Goal: Task Accomplishment & Management: Manage account settings

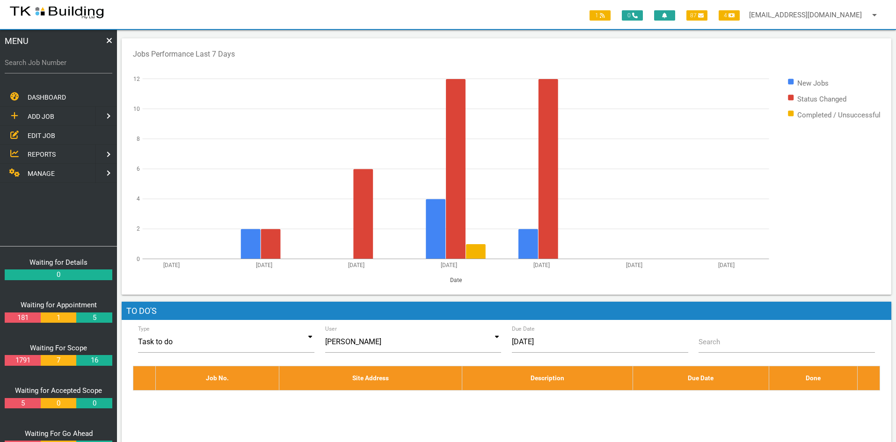
click at [36, 134] on span "EDIT JOB" at bounding box center [42, 134] width 28 height 7
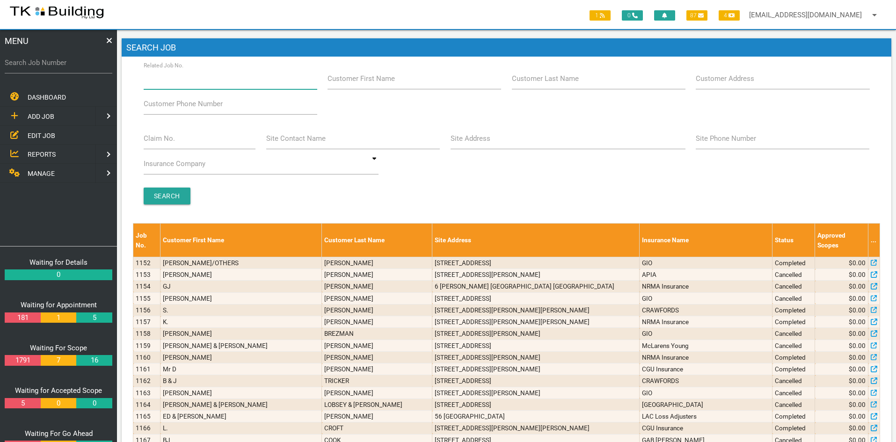
click at [208, 83] on input "Related Job No." at bounding box center [231, 79] width 174 height 22
type input "27857"
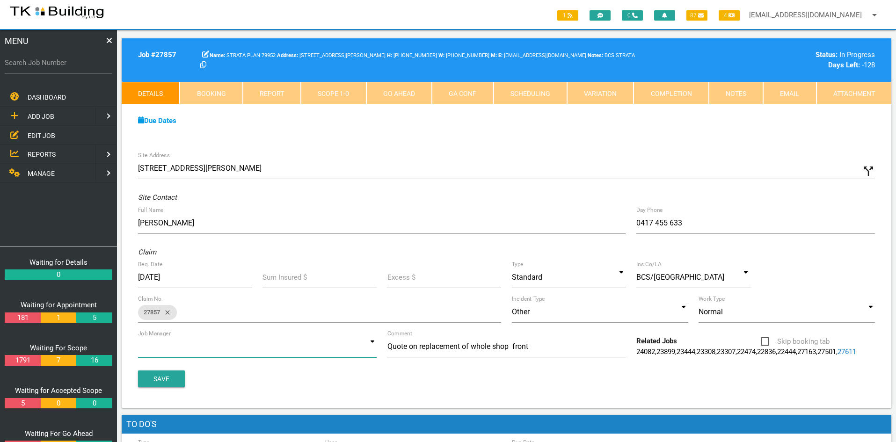
click at [353, 339] on input at bounding box center [257, 347] width 239 height 22
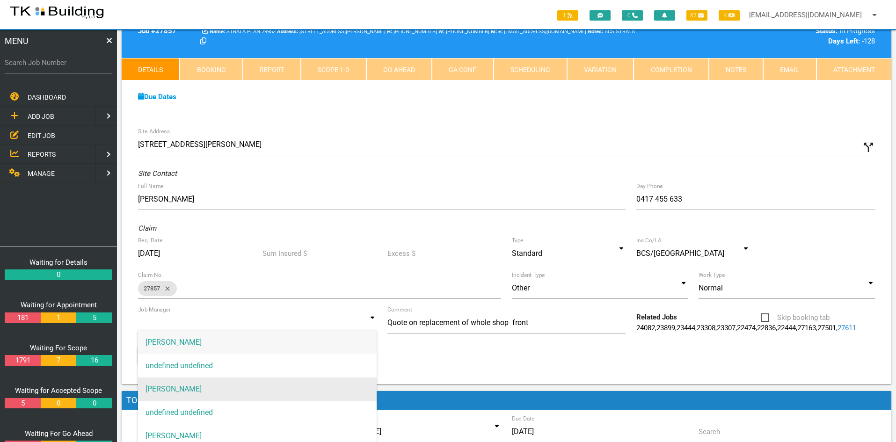
scroll to position [47, 0]
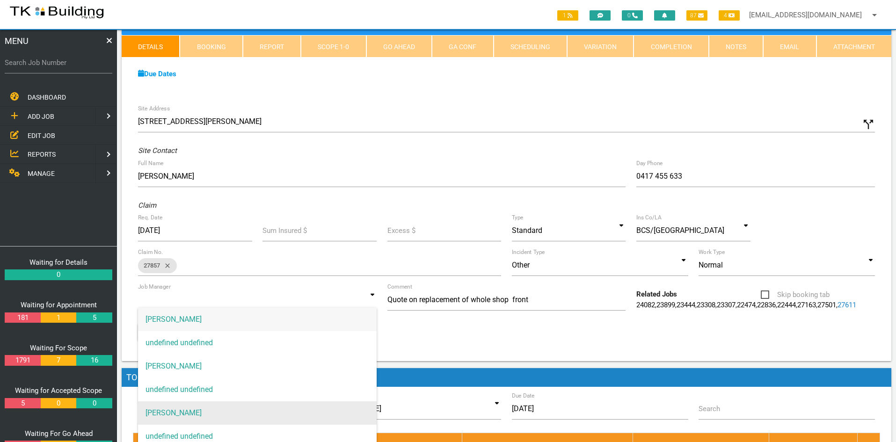
click at [193, 411] on span "[PERSON_NAME]" at bounding box center [257, 412] width 239 height 23
type input "[PERSON_NAME]"
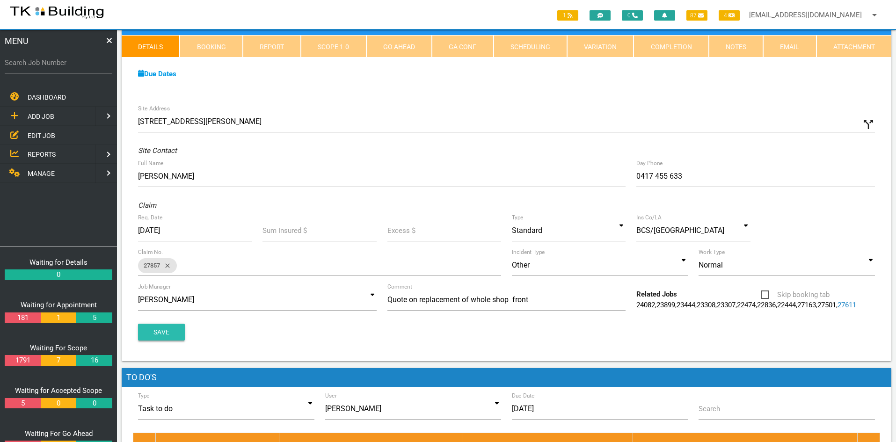
click at [163, 341] on button "Save" at bounding box center [161, 332] width 47 height 17
click at [679, 100] on div "Site Address [STREET_ADDRESS][PERSON_NAME] call_split Custom Address Street [GE…" at bounding box center [506, 230] width 769 height 261
click at [732, 49] on link "Notes" at bounding box center [736, 46] width 54 height 22
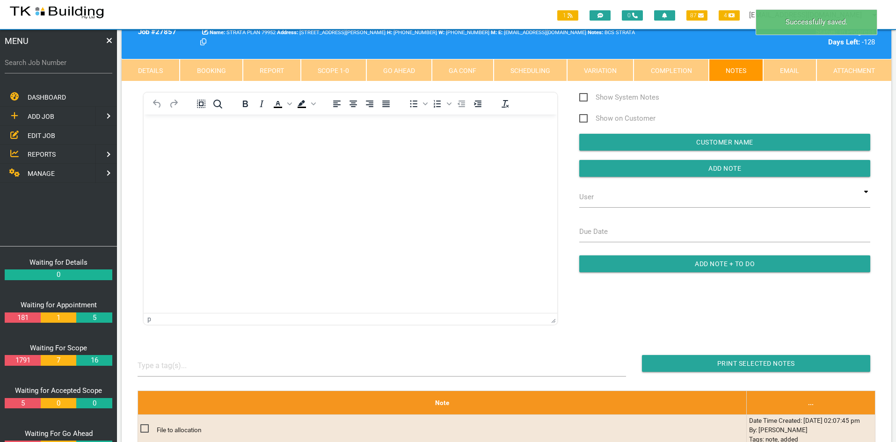
scroll to position [0, 0]
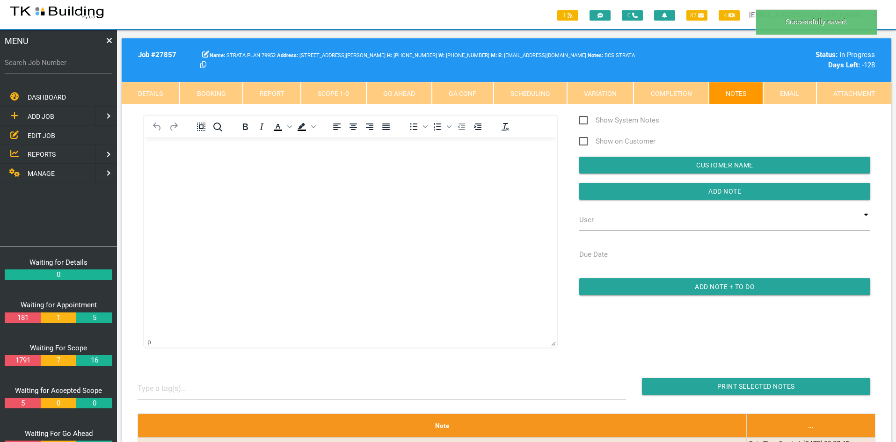
click at [330, 180] on html at bounding box center [350, 159] width 413 height 43
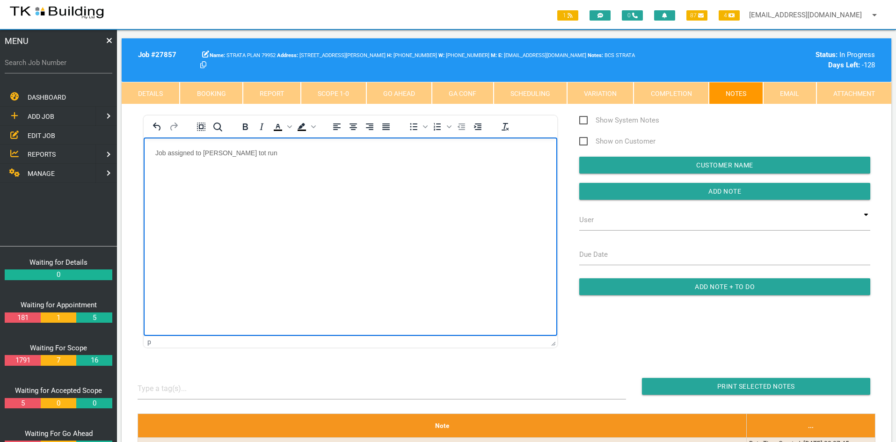
click at [362, 180] on html "Job assigned to [PERSON_NAME] tot run" at bounding box center [350, 159] width 413 height 43
click at [374, 180] on html "Job assigned to [PERSON_NAME] to run" at bounding box center [350, 159] width 413 height 43
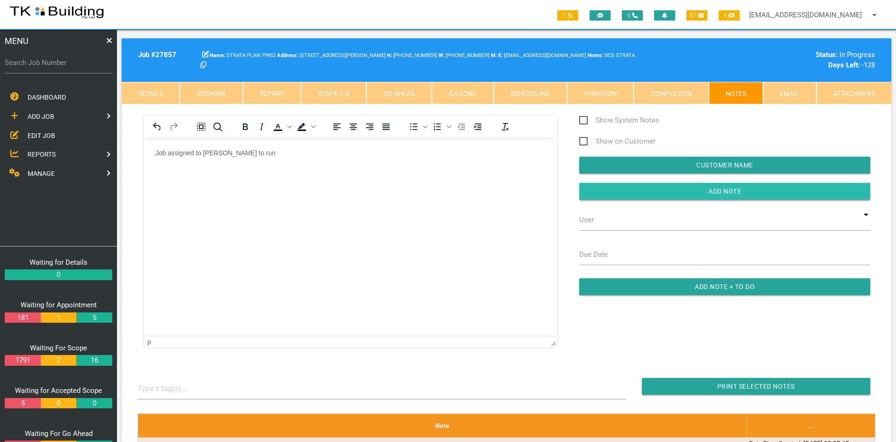
click at [703, 189] on input "button" at bounding box center [724, 191] width 291 height 17
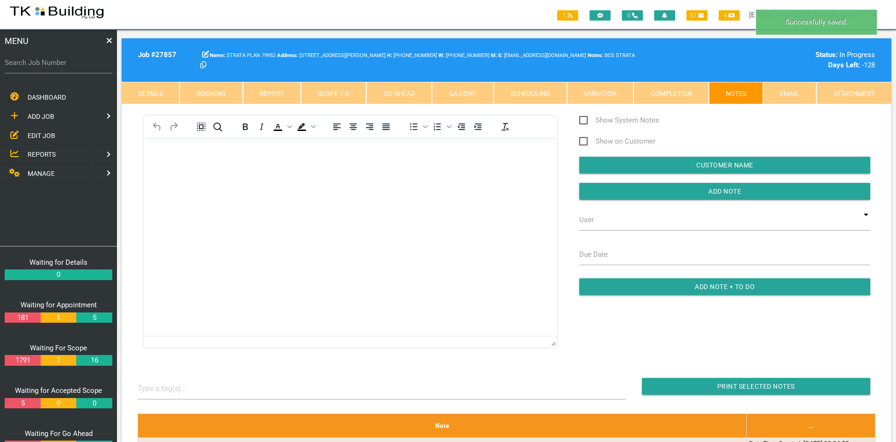
click at [412, 180] on html at bounding box center [350, 159] width 413 height 43
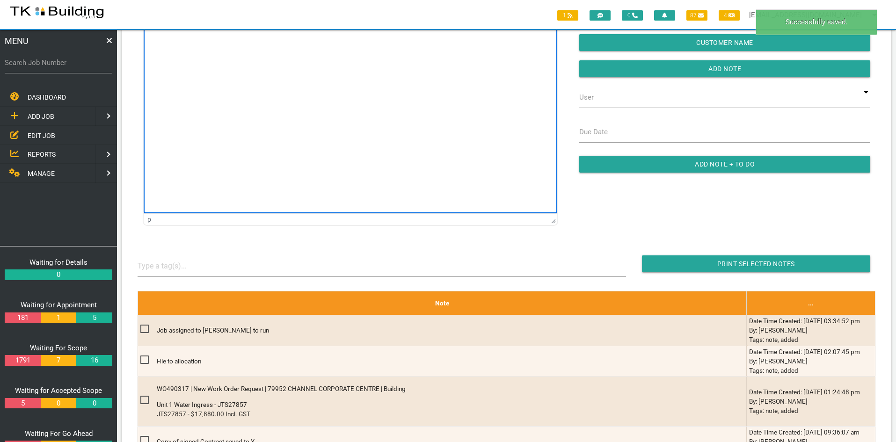
scroll to position [47, 0]
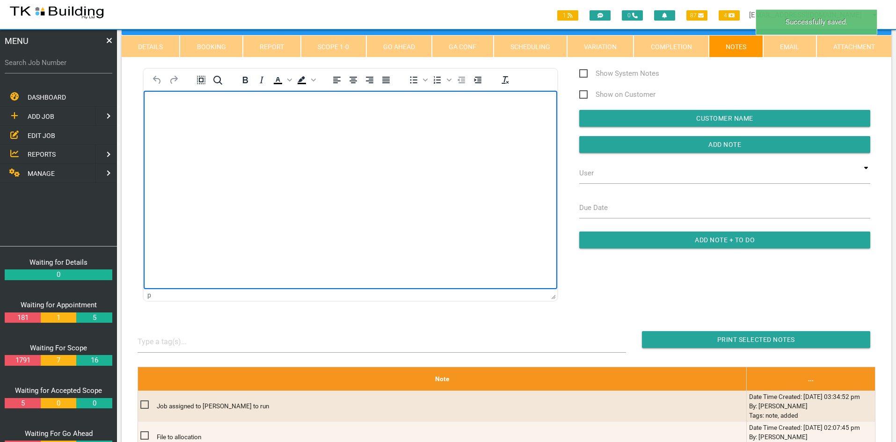
click at [374, 133] on html at bounding box center [350, 112] width 413 height 43
click at [329, 44] on link "Scope 1 - 0" at bounding box center [333, 46] width 65 height 22
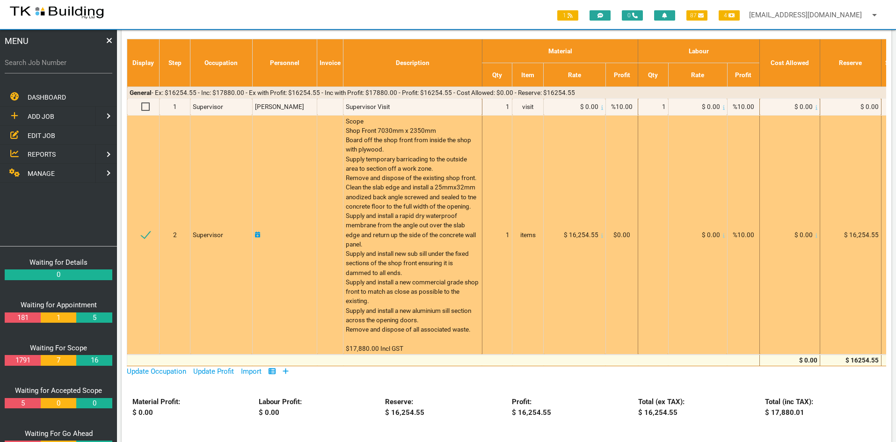
scroll to position [0, 0]
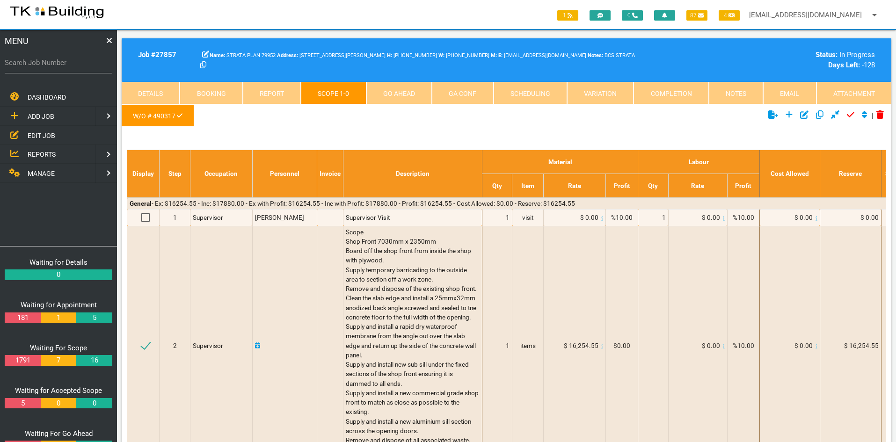
click at [738, 94] on link "Notes" at bounding box center [736, 93] width 54 height 22
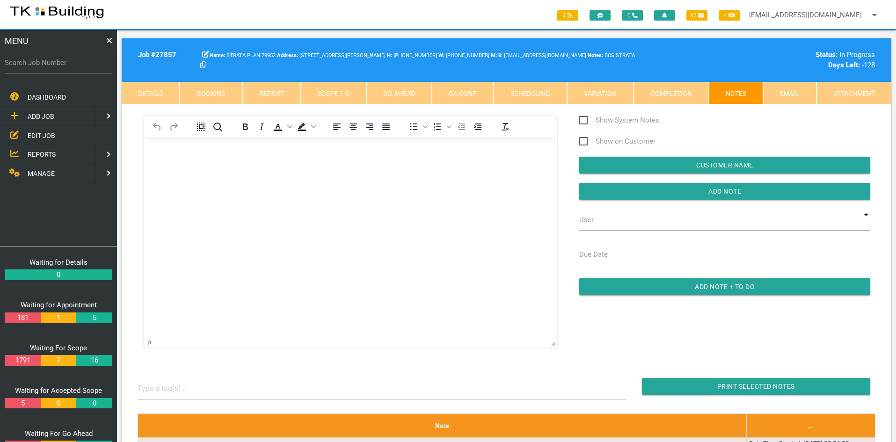
click at [34, 131] on span "EDIT JOB" at bounding box center [42, 134] width 28 height 7
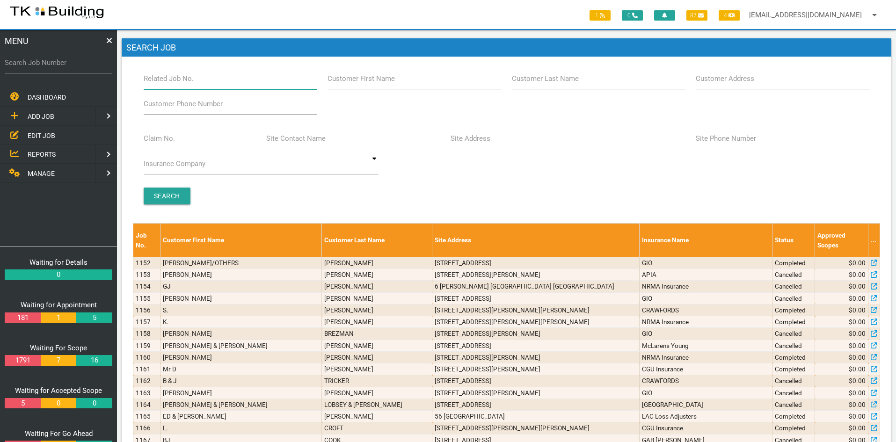
click at [196, 79] on input "Related Job No." at bounding box center [231, 79] width 174 height 22
type input "27647"
click at [163, 198] on input "Search" at bounding box center [167, 196] width 47 height 17
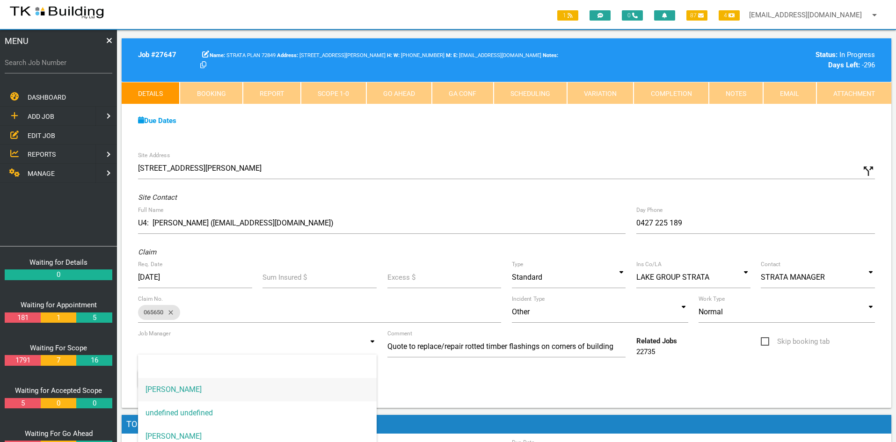
click at [327, 348] on input at bounding box center [257, 347] width 239 height 22
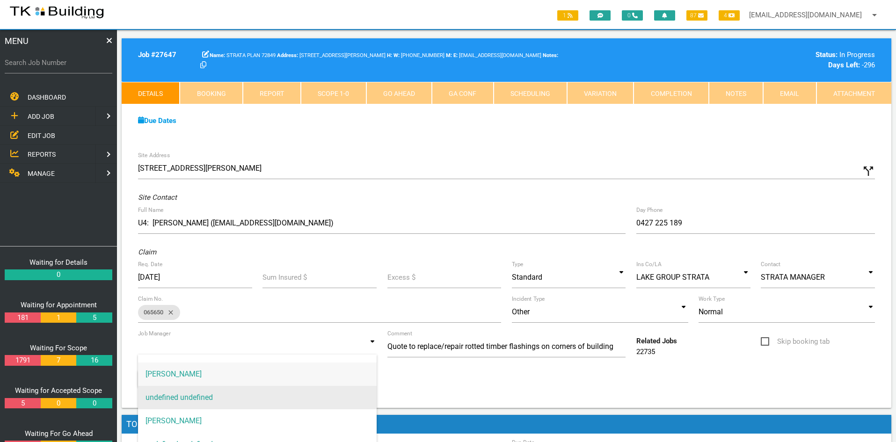
scroll to position [23, 0]
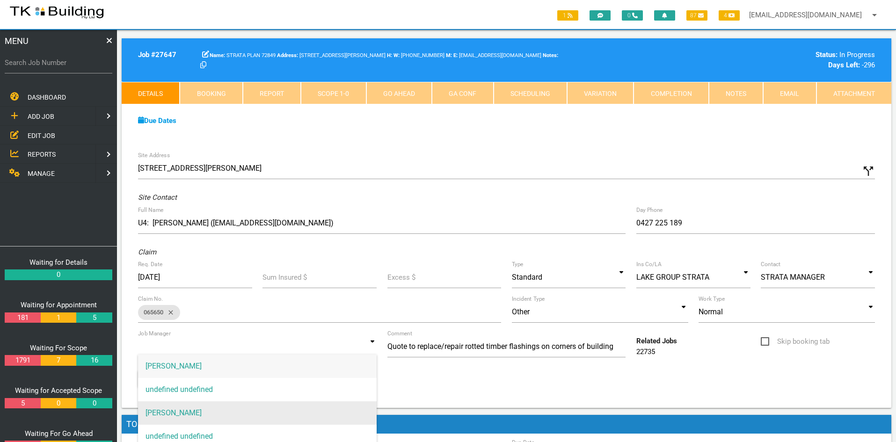
click at [200, 406] on span "[PERSON_NAME]" at bounding box center [257, 412] width 239 height 23
type input "[PERSON_NAME]"
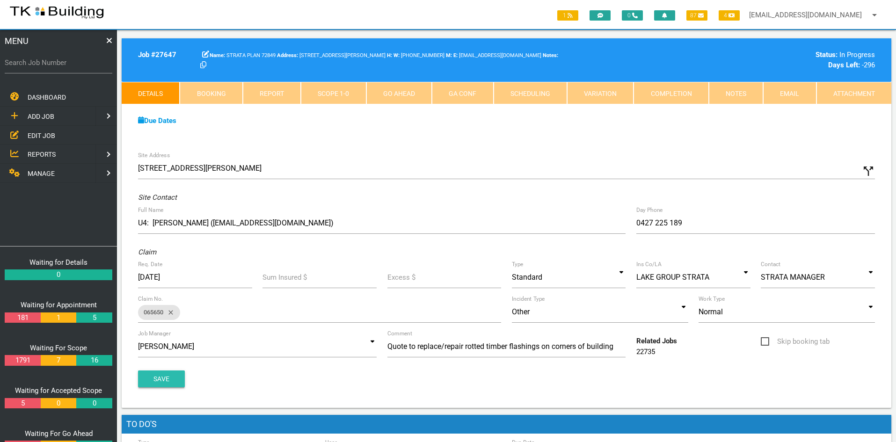
click at [169, 378] on button "Save" at bounding box center [161, 378] width 47 height 17
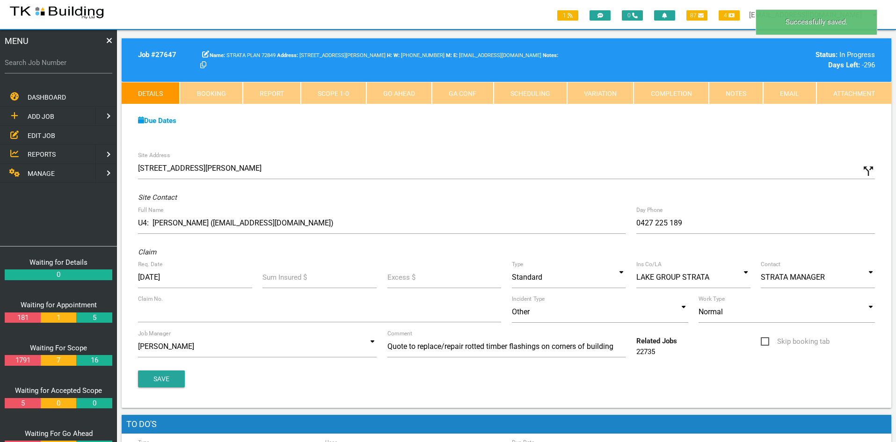
drag, startPoint x: 559, startPoint y: 145, endPoint x: 663, endPoint y: 111, distance: 109.2
click at [561, 144] on div "Due Dates Waiting for Appointment From [DATE] To [DATE] Waiting For Scope From …" at bounding box center [506, 125] width 769 height 43
click at [739, 89] on link "Notes" at bounding box center [736, 93] width 54 height 22
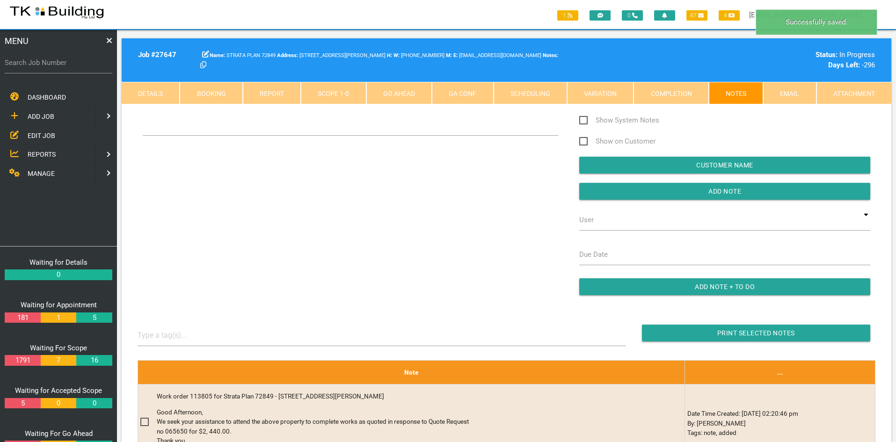
click at [320, 194] on div "Show System Notes Show on Customer Customer Name Add Note User TKB JobTracking …" at bounding box center [506, 210] width 748 height 190
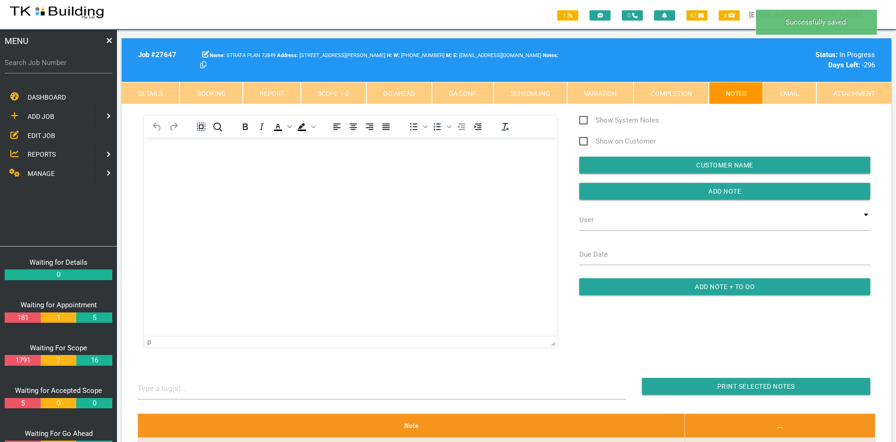
scroll to position [0, 0]
click at [320, 180] on html at bounding box center [350, 159] width 413 height 43
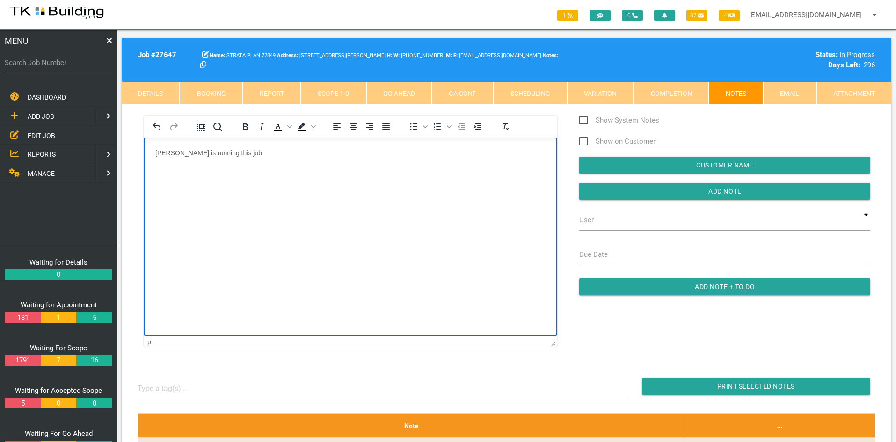
click at [320, 180] on html "[PERSON_NAME] is running this job" at bounding box center [350, 159] width 413 height 43
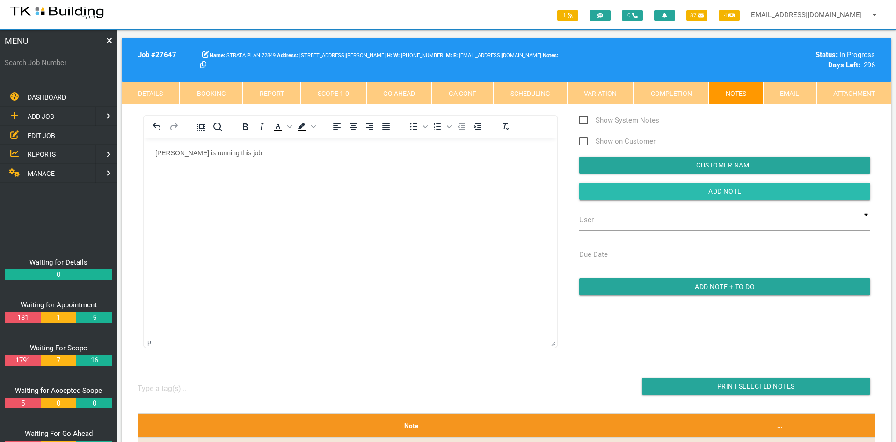
click at [749, 191] on input "button" at bounding box center [724, 191] width 291 height 17
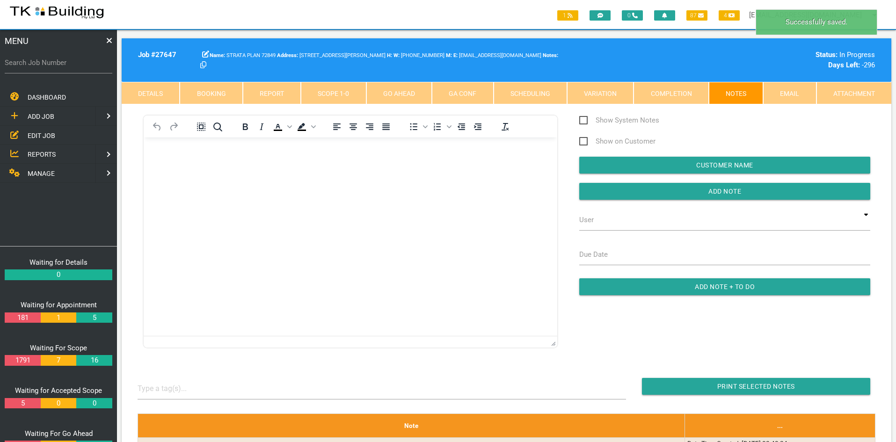
click at [406, 180] on html at bounding box center [350, 159] width 413 height 43
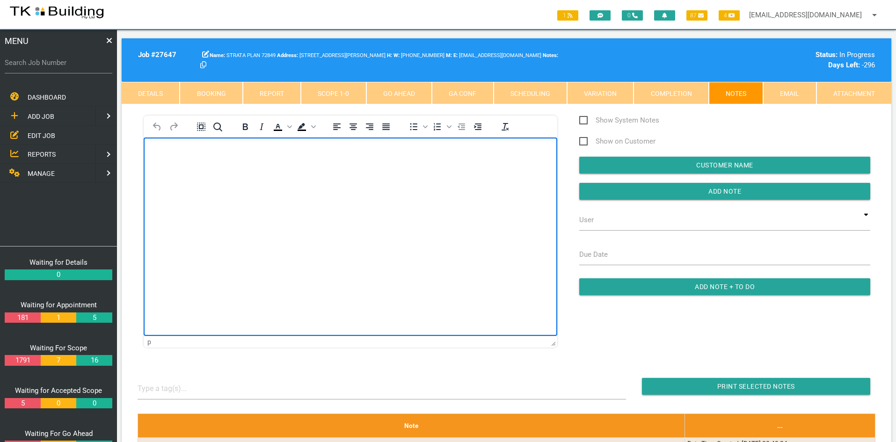
click at [332, 180] on html at bounding box center [350, 159] width 413 height 43
click at [332, 180] on html "Work order prepped for [PERSON_NAME] but not booked in as yet" at bounding box center [350, 159] width 413 height 43
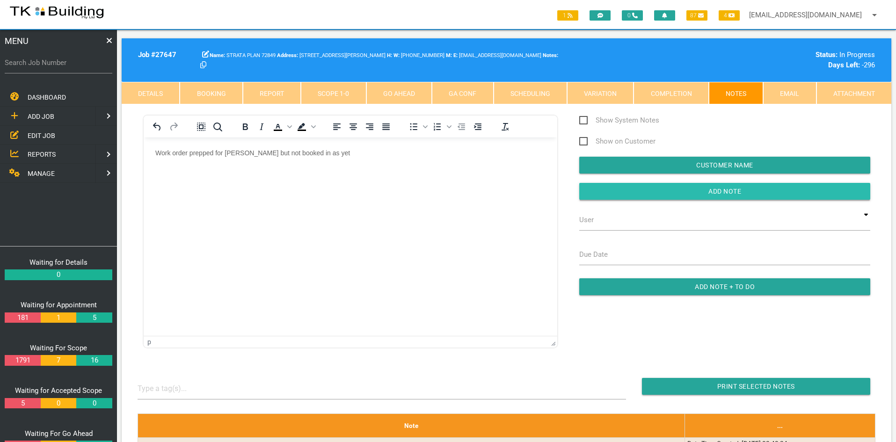
click at [712, 189] on input "button" at bounding box center [724, 191] width 291 height 17
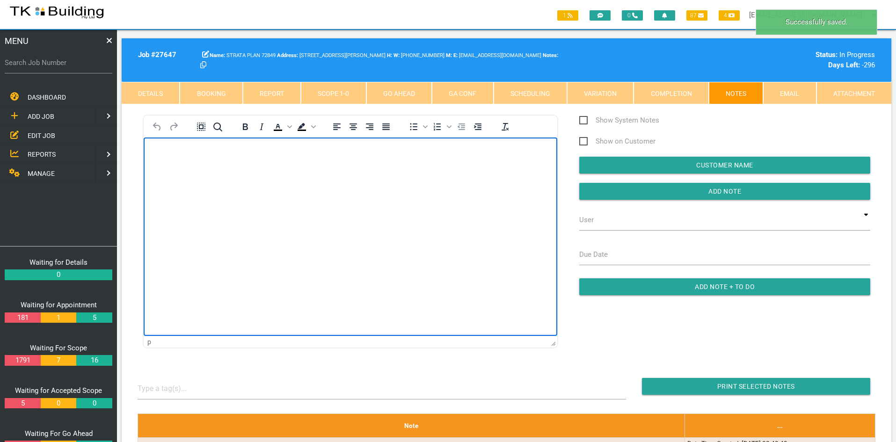
click at [453, 180] on html at bounding box center [350, 159] width 413 height 43
click at [407, 180] on html at bounding box center [350, 159] width 413 height 43
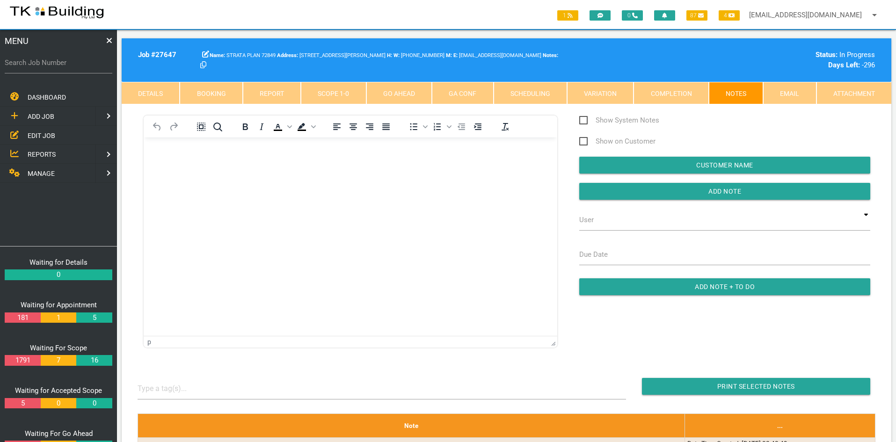
click at [35, 134] on span "EDIT JOB" at bounding box center [42, 134] width 28 height 7
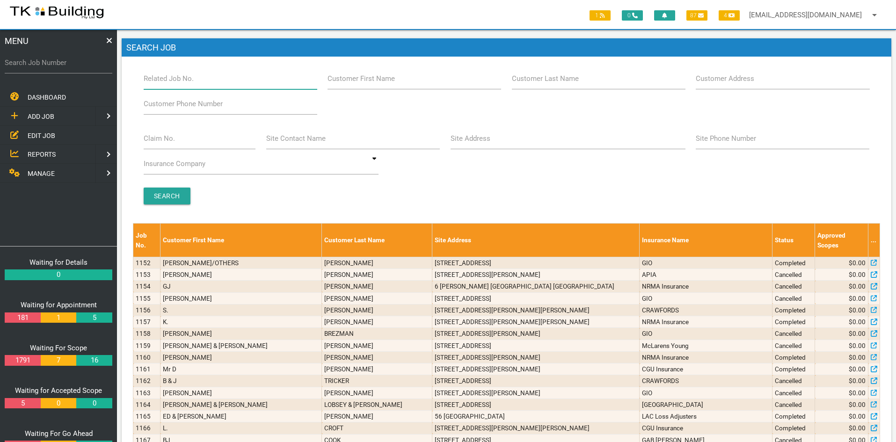
click at [208, 80] on input "Related Job No." at bounding box center [231, 79] width 174 height 22
type input "27647"
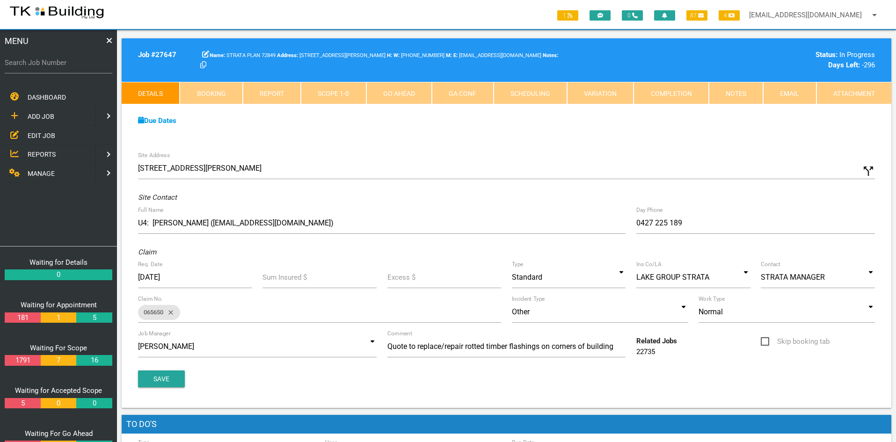
click at [413, 139] on div "Due Dates Waiting for Appointment From [DATE] To [DATE] Waiting For Scope From …" at bounding box center [506, 125] width 769 height 43
click at [307, 90] on link "Scope 1 - 0" at bounding box center [333, 93] width 65 height 22
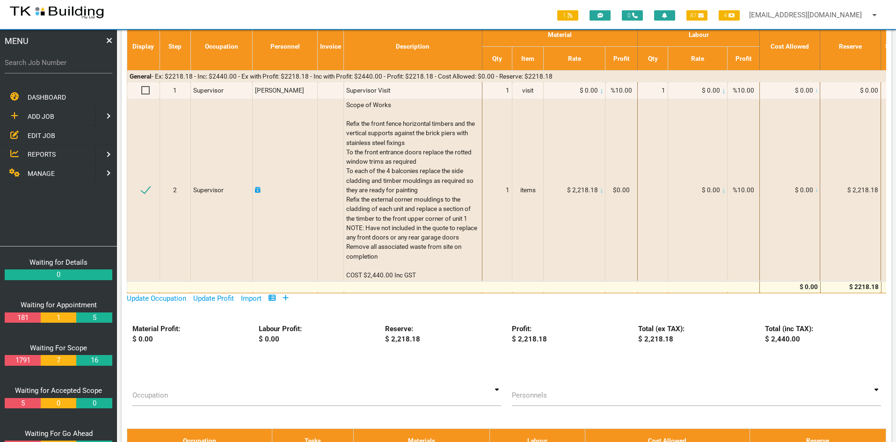
scroll to position [140, 0]
